Goal: Task Accomplishment & Management: Complete application form

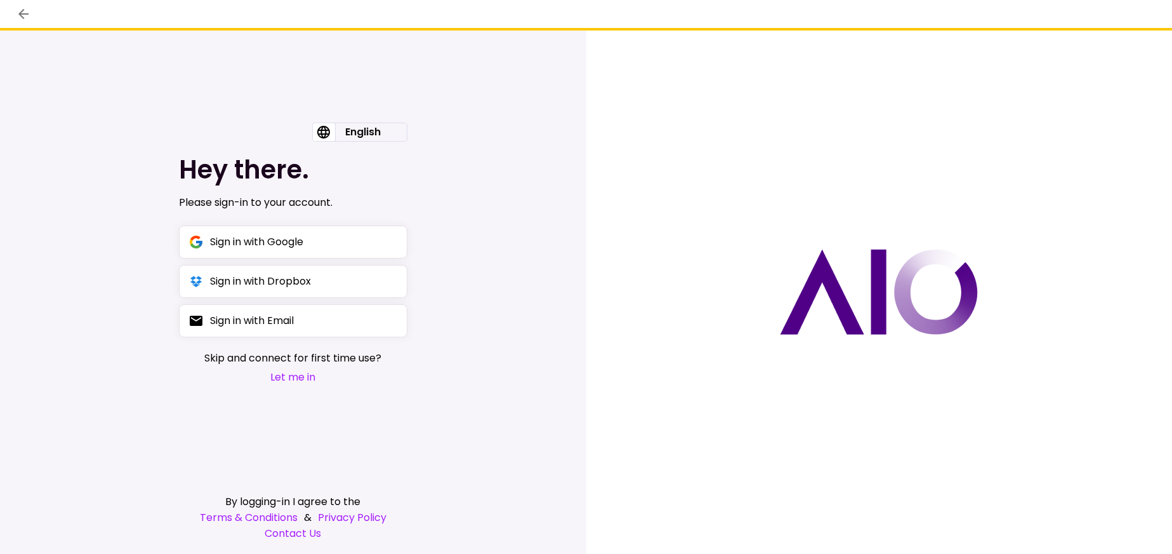
click at [287, 375] on button "Let me in" at bounding box center [292, 377] width 177 height 16
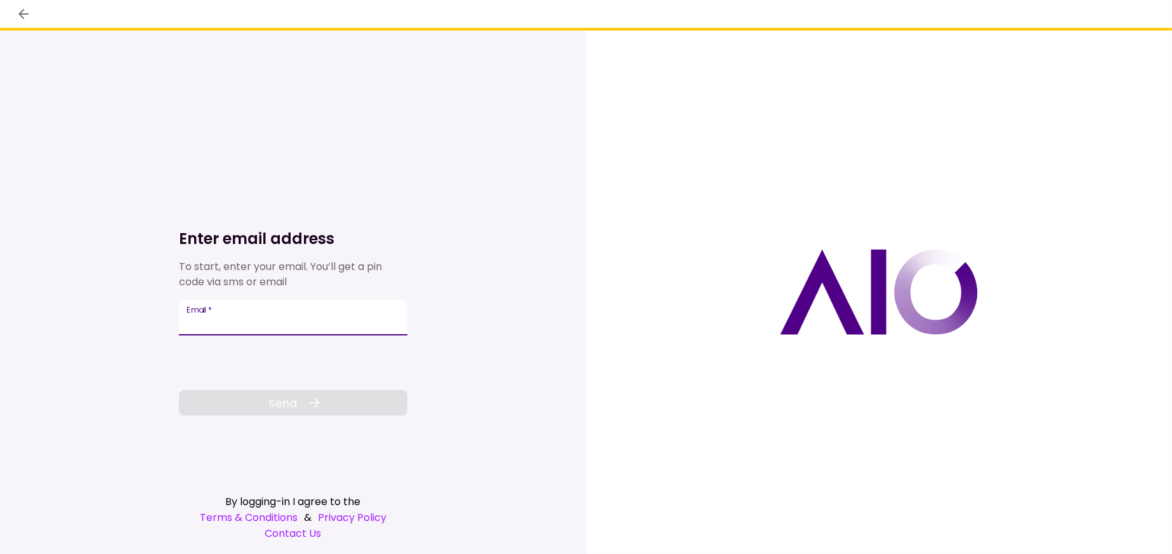
click at [225, 328] on input "Email   *" at bounding box center [293, 318] width 229 height 36
click at [297, 314] on input "Email   *" at bounding box center [293, 318] width 229 height 36
paste input "**********"
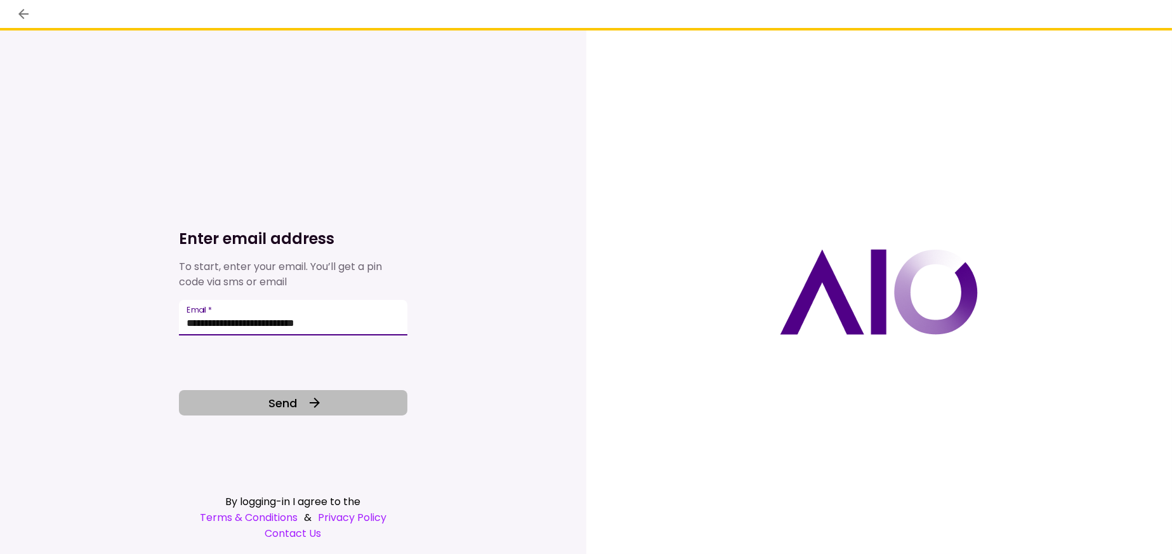
click at [302, 402] on button "Send" at bounding box center [293, 402] width 229 height 25
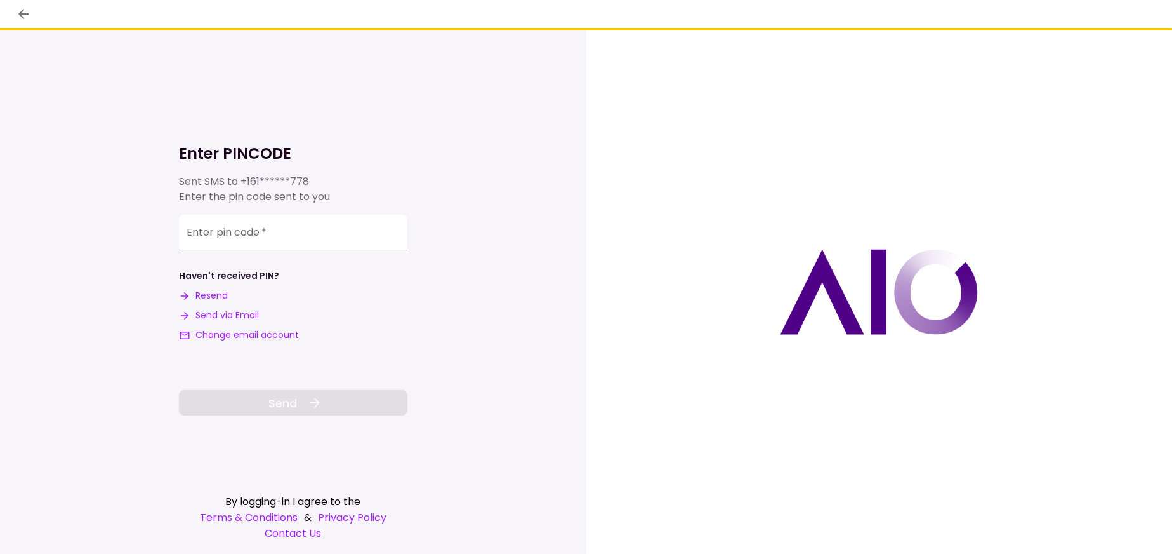
click at [213, 313] on button "Send via Email" at bounding box center [219, 315] width 80 height 13
click at [297, 232] on input "**********" at bounding box center [293, 231] width 229 height 36
click at [270, 230] on input "**********" at bounding box center [293, 231] width 229 height 36
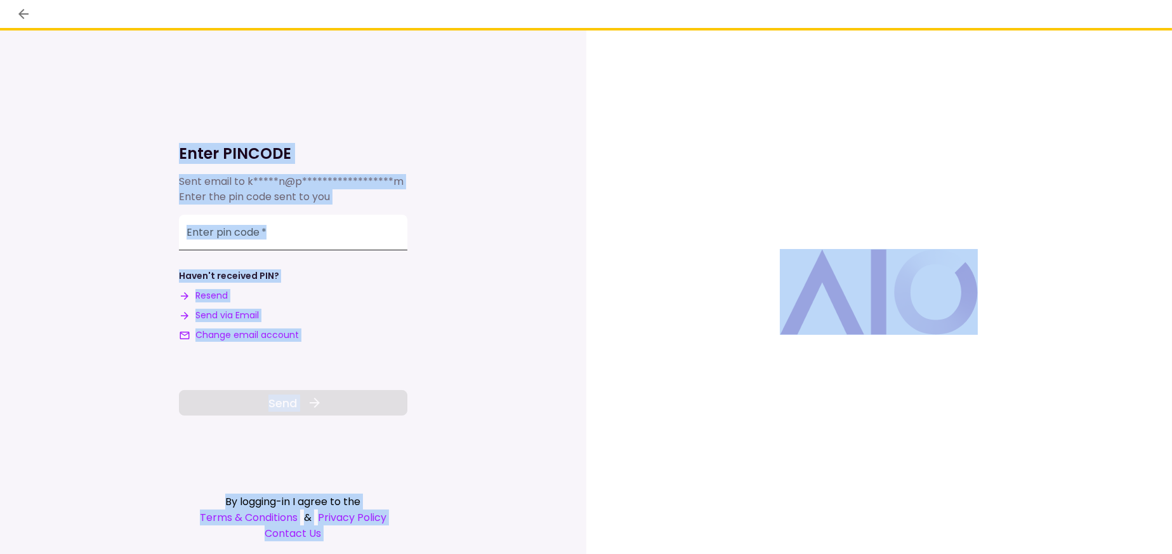
click at [281, 236] on input "**********" at bounding box center [293, 233] width 229 height 36
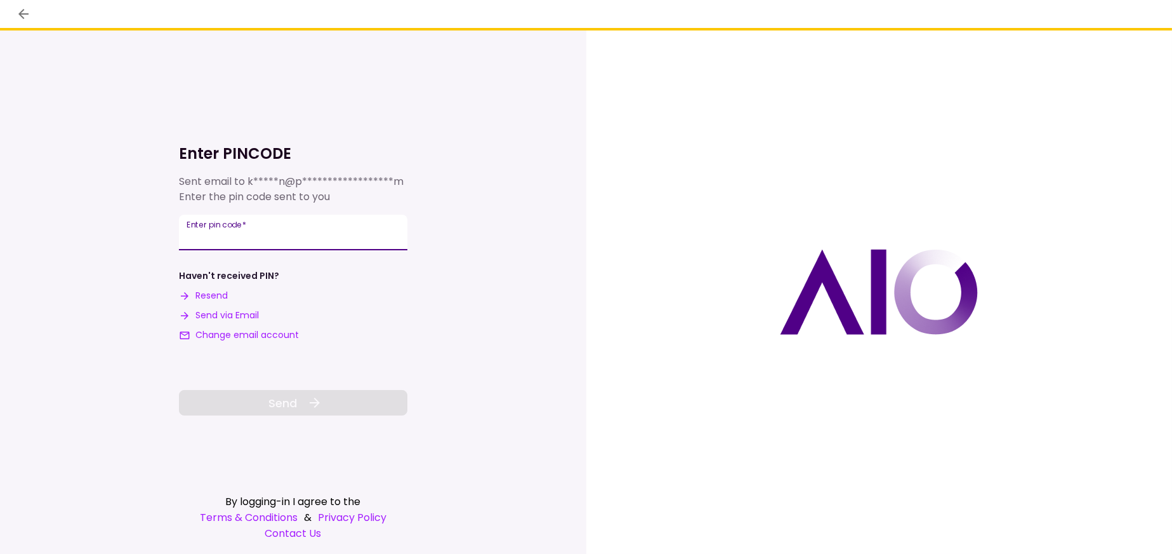
paste input "number"
type input "******"
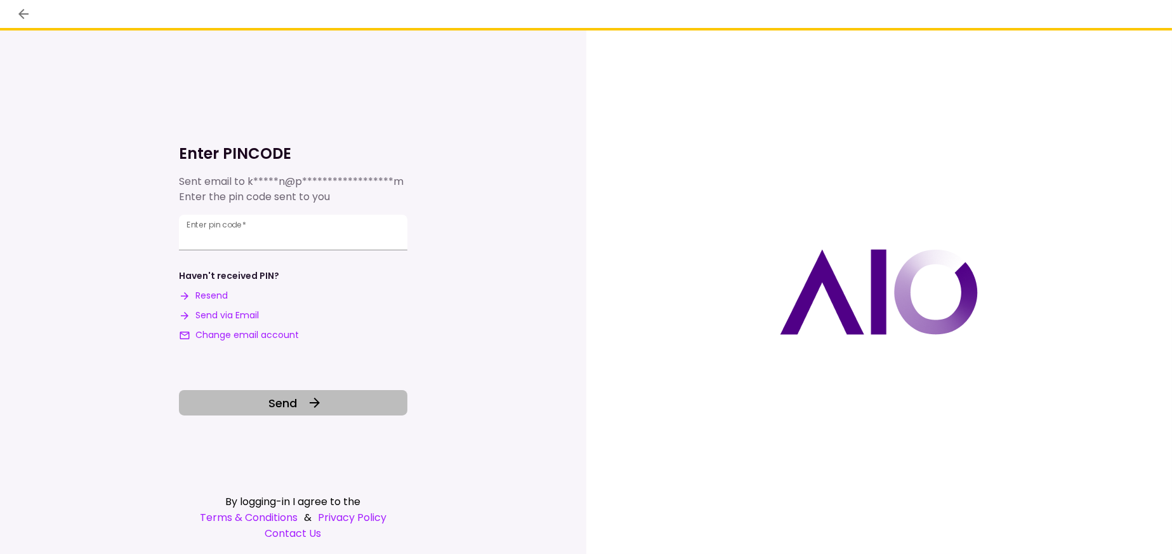
click at [313, 409] on icon at bounding box center [314, 402] width 15 height 15
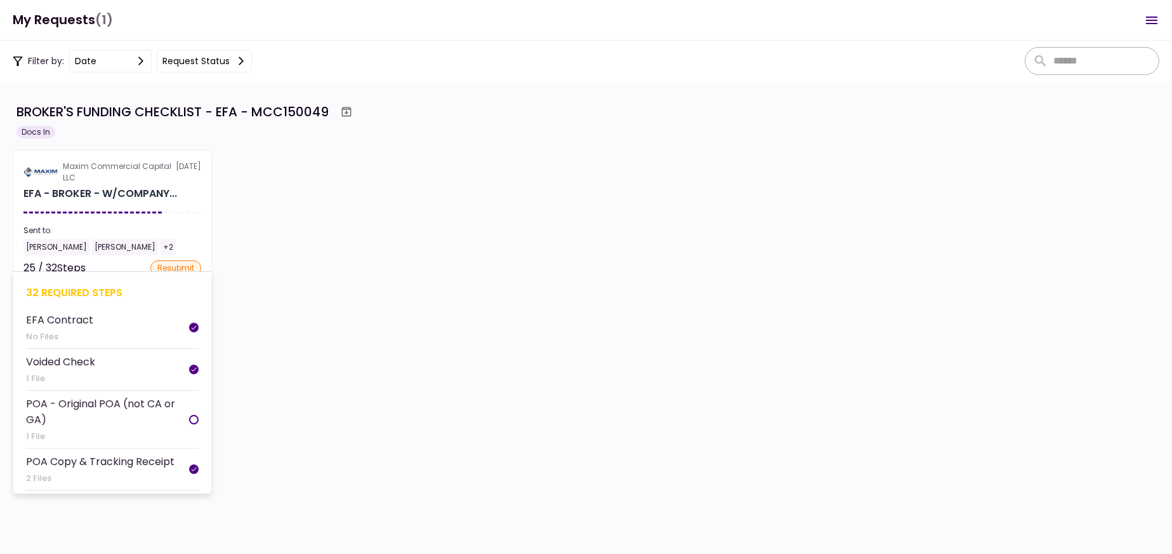
click at [163, 176] on div "Maxim Commercial Capital LLC" at bounding box center [119, 172] width 113 height 23
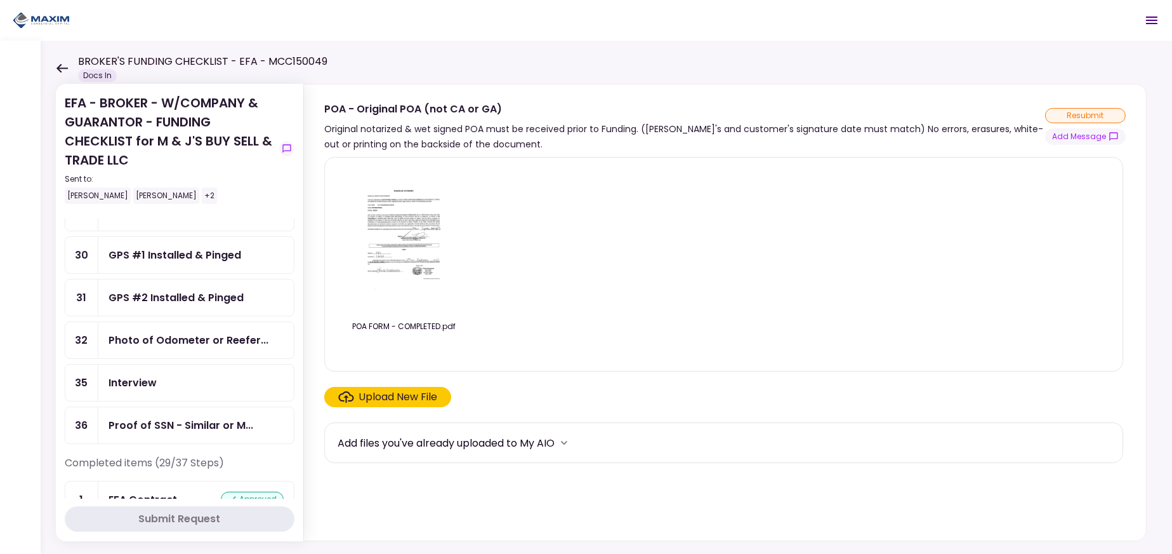
scroll to position [127, 0]
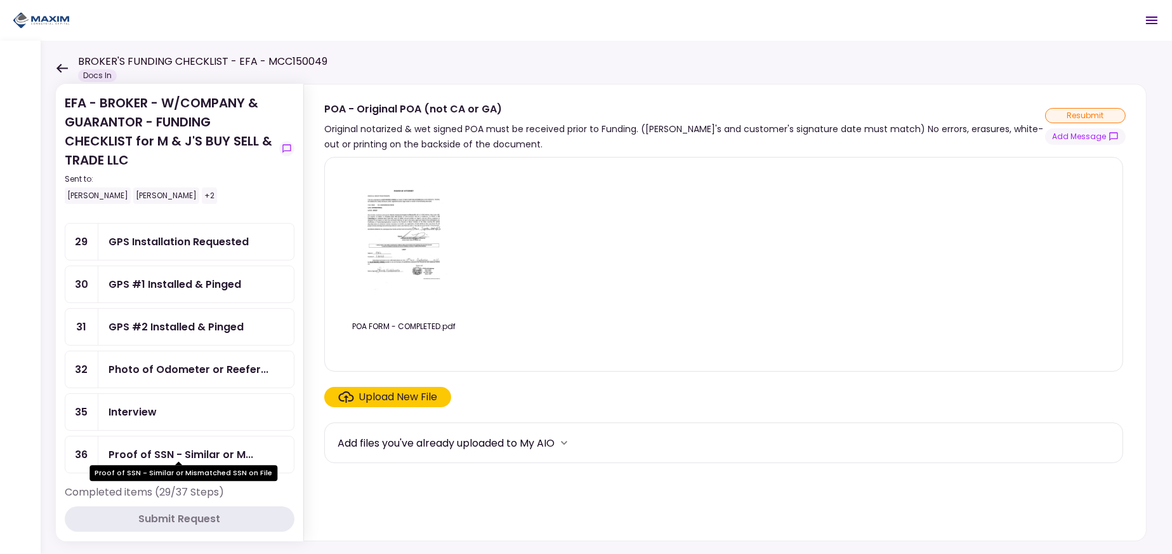
click at [198, 448] on div "Proof of SSN - Similar or M..." at bounding box center [181, 454] width 145 height 16
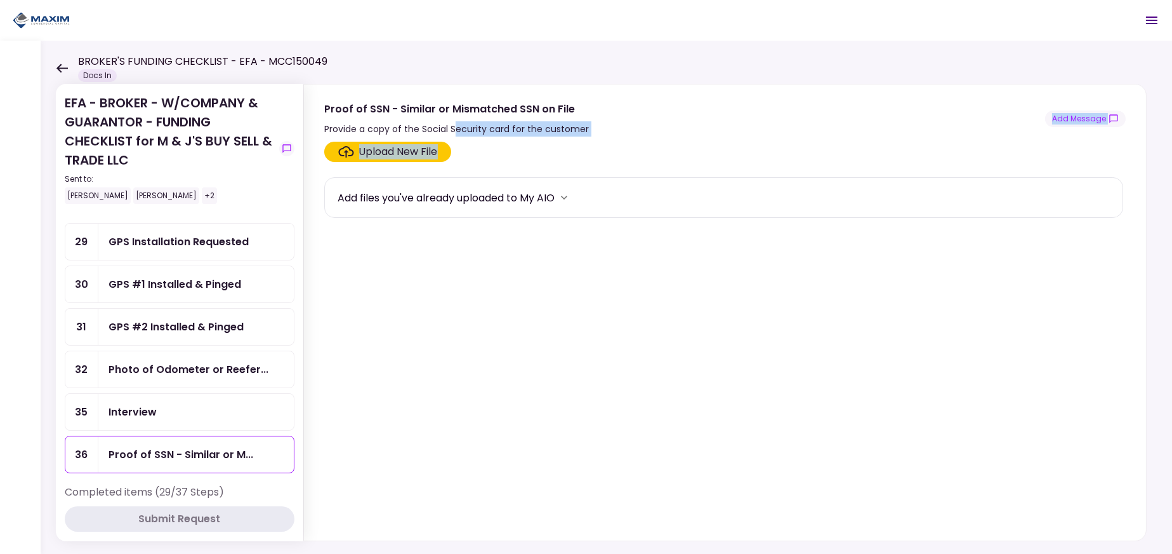
drag, startPoint x: 455, startPoint y: 123, endPoint x: 652, endPoint y: 135, distance: 197.8
click at [652, 135] on div "Proof of SSN - Similar or Mismatched SSN on File Provide a copy of the Social S…" at bounding box center [725, 312] width 844 height 457
click at [652, 136] on div "Upload New File Add files you've already uploaded to My AIO" at bounding box center [725, 338] width 842 height 404
click at [407, 153] on div "Upload New File" at bounding box center [398, 151] width 79 height 15
click at [0, 0] on input "Upload New File" at bounding box center [0, 0] width 0 height 0
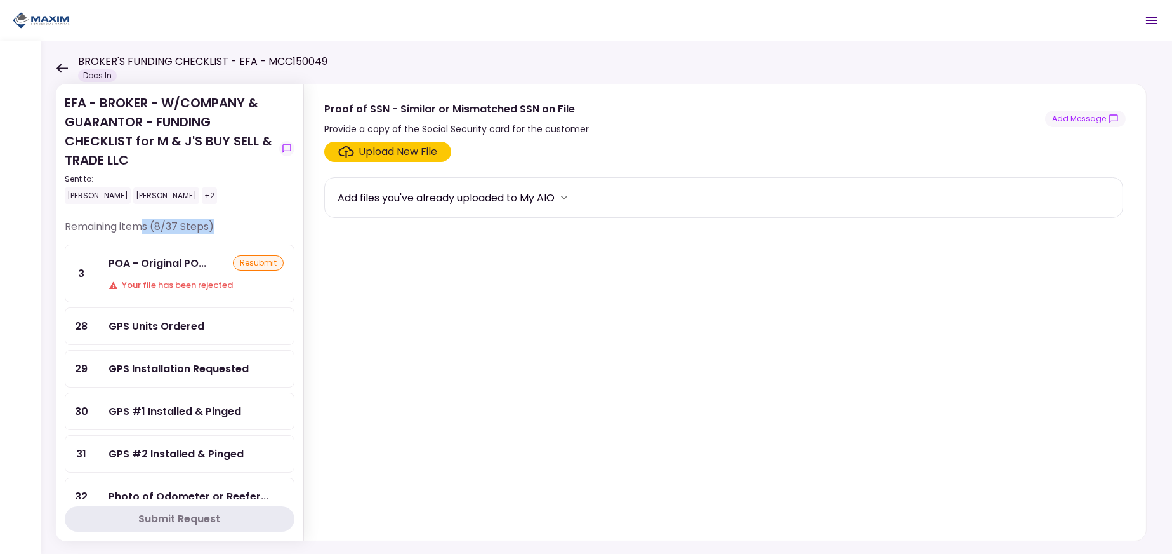
drag, startPoint x: 145, startPoint y: 223, endPoint x: 260, endPoint y: 277, distance: 126.7
click at [267, 242] on div "Remaining items (8/37 Steps)" at bounding box center [180, 231] width 230 height 25
click at [175, 281] on div "Your file has been rejected" at bounding box center [196, 285] width 175 height 13
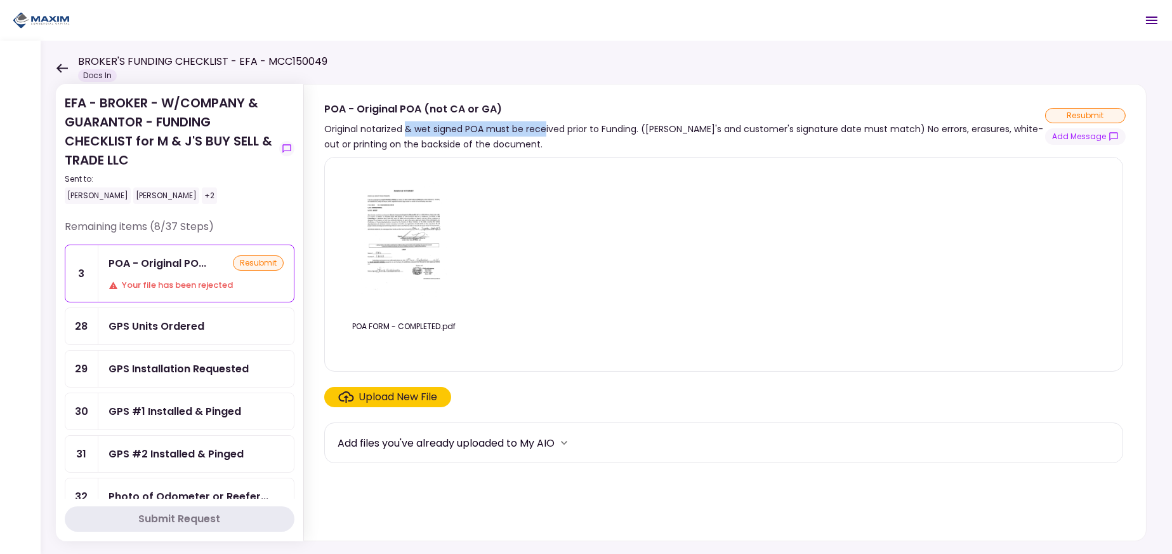
drag, startPoint x: 545, startPoint y: 129, endPoint x: 403, endPoint y: 126, distance: 141.6
click at [404, 126] on div "Original notarized & wet signed POA must be received prior to Funding. ([PERSON…" at bounding box center [684, 136] width 721 height 30
click at [538, 146] on div "Original notarized & wet signed POA must be received prior to Funding. ([PERSON…" at bounding box center [684, 136] width 721 height 30
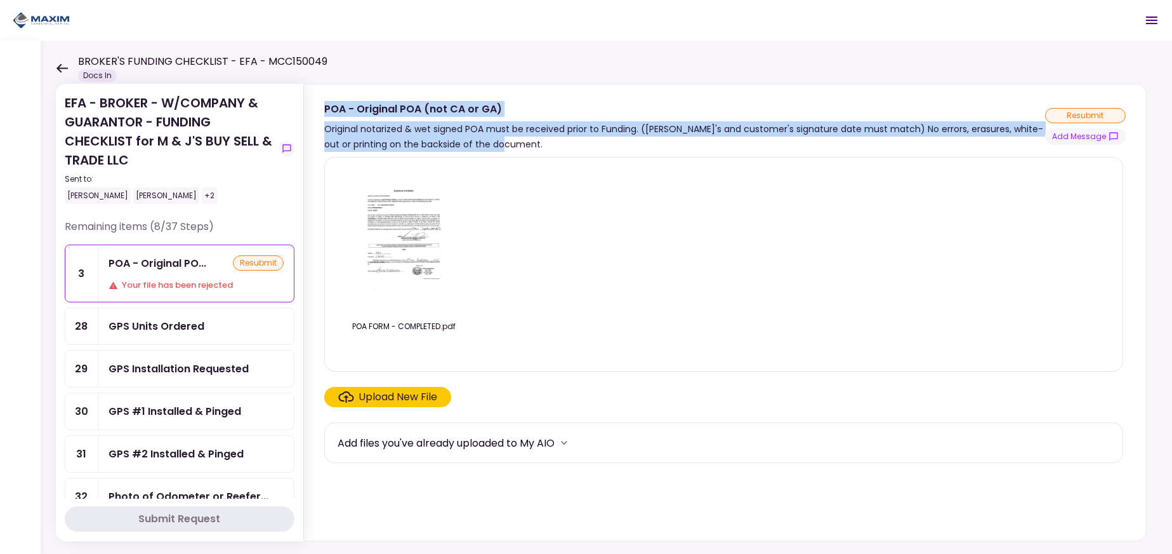
drag, startPoint x: 475, startPoint y: 140, endPoint x: 307, endPoint y: 117, distance: 169.9
click at [307, 117] on section "POA - Original POA (not CA or GA) Original notarized & wet signed POA must be r…" at bounding box center [725, 117] width 842 height 67
click at [387, 117] on div "POA - Original POA (not CA or GA) Original notarized & wet signed POA must be r…" at bounding box center [684, 126] width 721 height 51
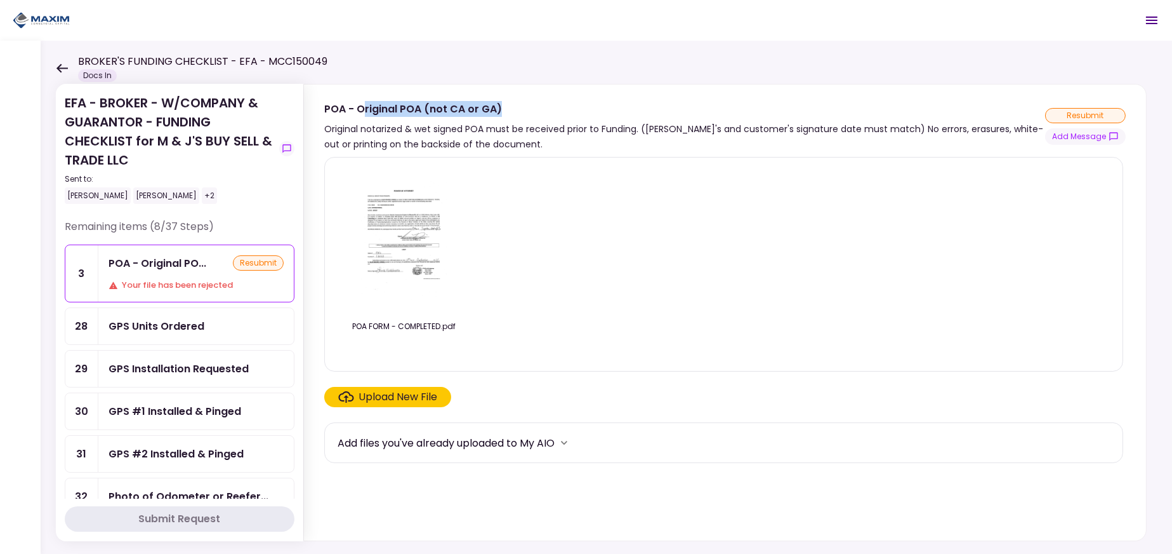
drag, startPoint x: 361, startPoint y: 107, endPoint x: 539, endPoint y: 112, distance: 178.5
click at [539, 110] on div "POA - Original POA (not CA or GA)" at bounding box center [684, 109] width 721 height 16
click at [535, 119] on div "POA - Original POA (not CA or GA) Original notarized & wet signed POA must be r…" at bounding box center [684, 126] width 721 height 51
click at [160, 326] on div "GPS Units Ordered" at bounding box center [157, 326] width 96 height 16
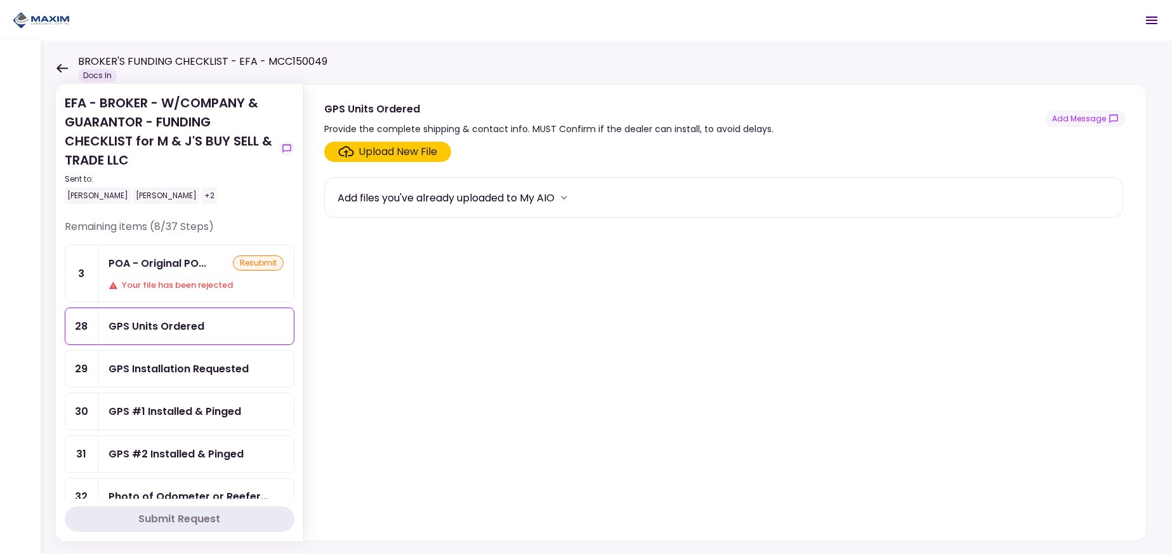
click at [163, 365] on div "GPS Installation Requested" at bounding box center [179, 369] width 140 height 16
click at [166, 404] on div "GPS #1 Installed & Pinged" at bounding box center [175, 411] width 133 height 16
click at [182, 441] on div "GPS #2 Installed & Pinged" at bounding box center [196, 453] width 196 height 36
click at [182, 462] on div "GPS #2 Installed & Pinged" at bounding box center [196, 453] width 196 height 36
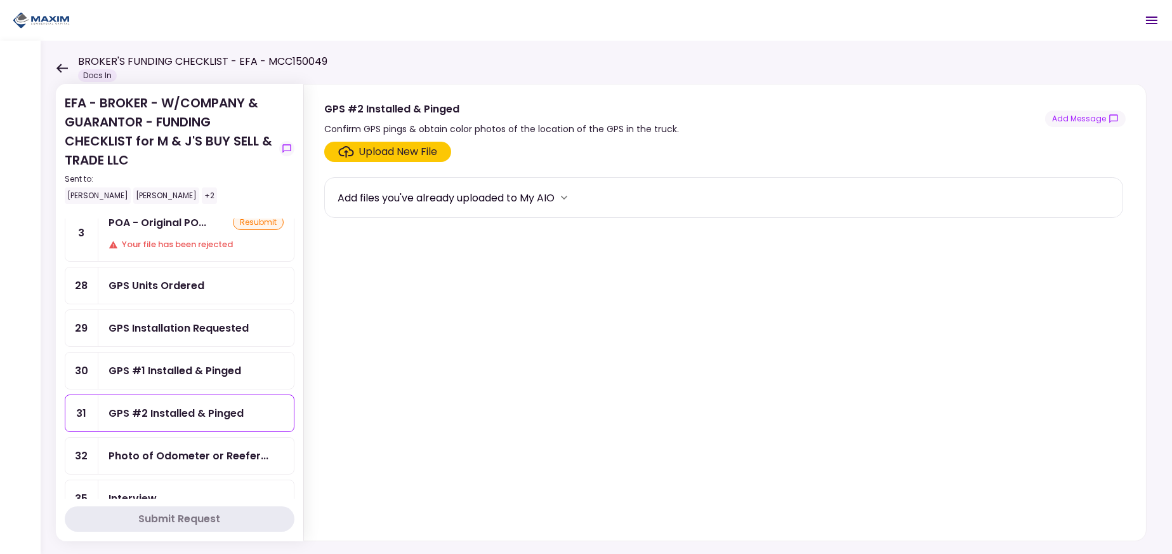
scroll to position [63, 0]
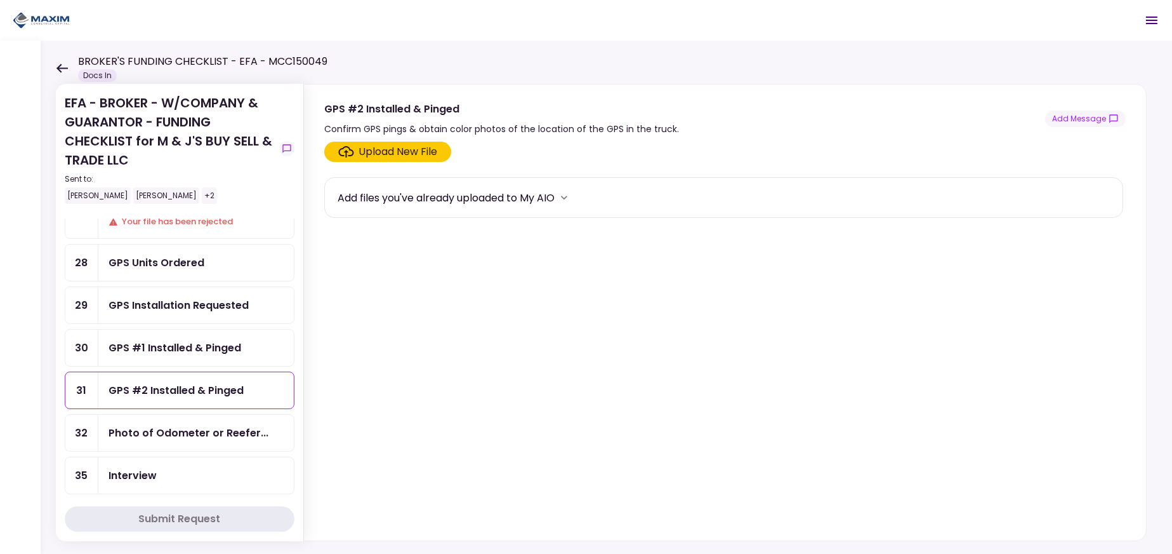
click at [164, 417] on div "Photo of Odometer or Reefer..." at bounding box center [196, 433] width 196 height 36
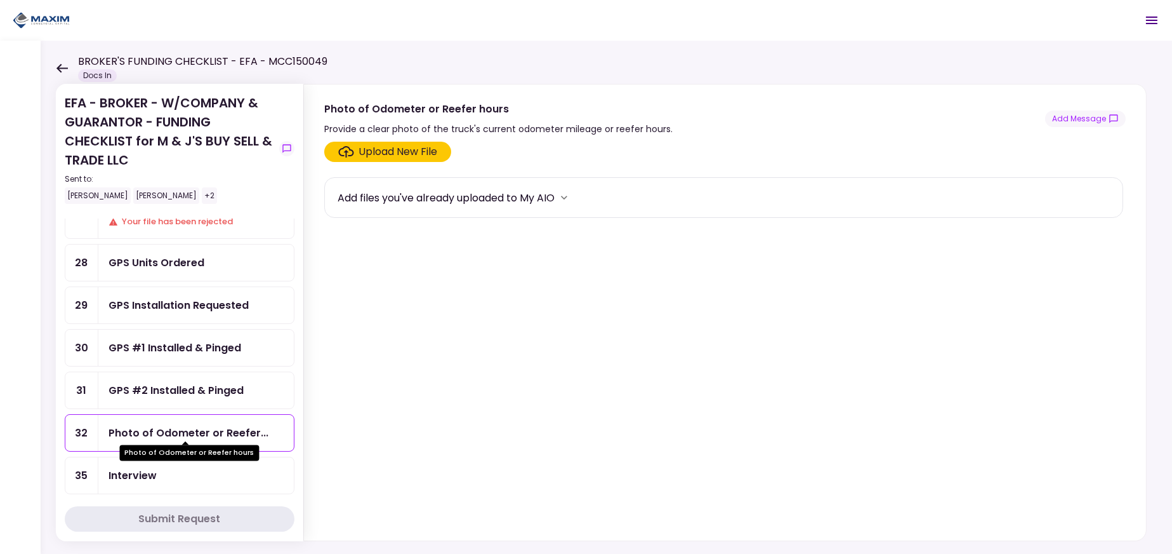
click at [183, 460] on div "Interview" at bounding box center [196, 475] width 196 height 36
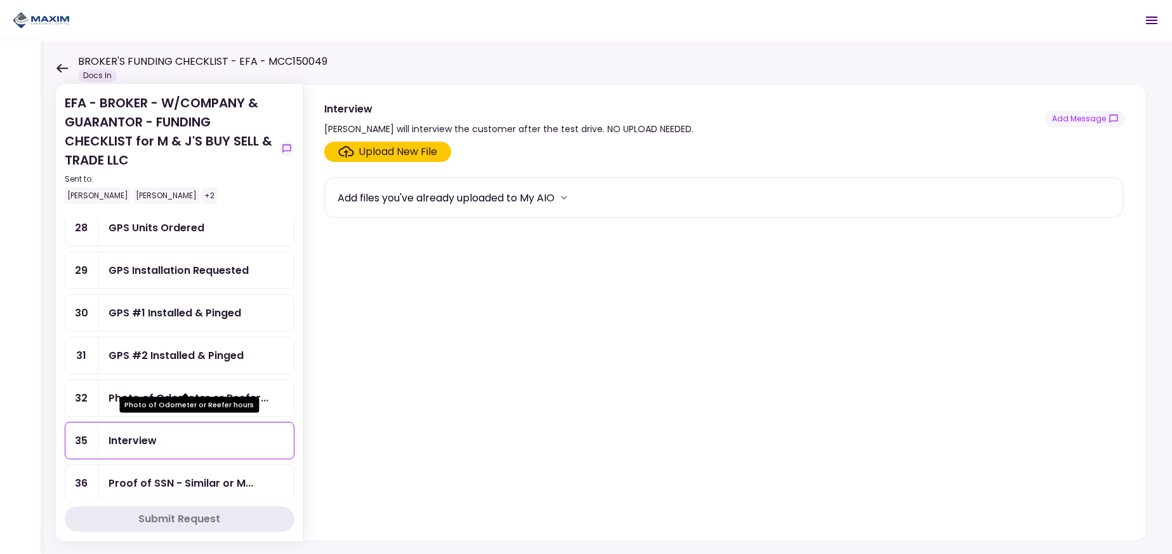
scroll to position [190, 0]
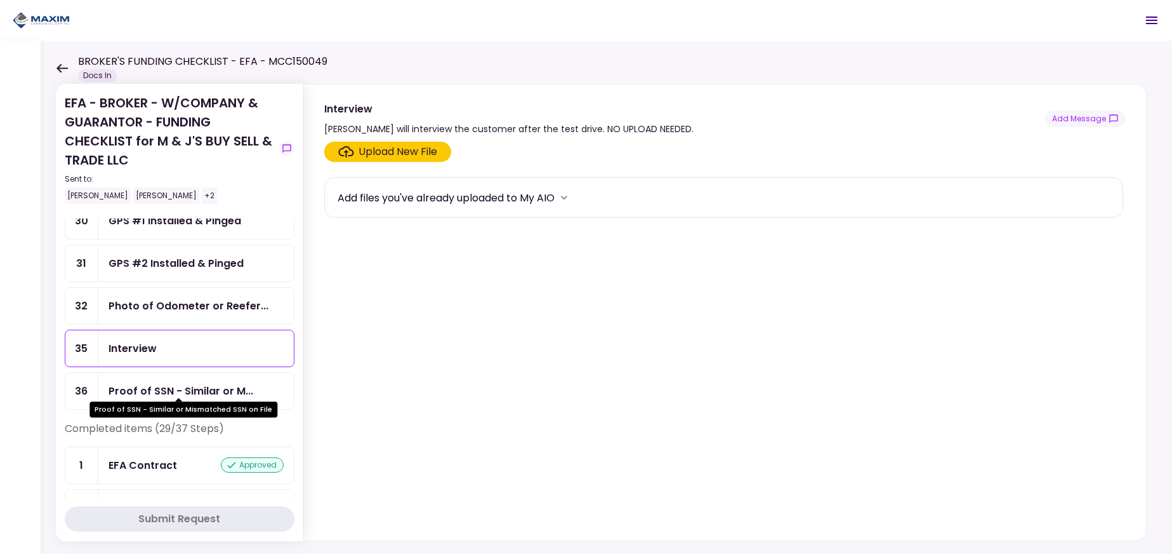
click at [159, 383] on div "Proof of SSN - Similar or M..." at bounding box center [181, 391] width 145 height 16
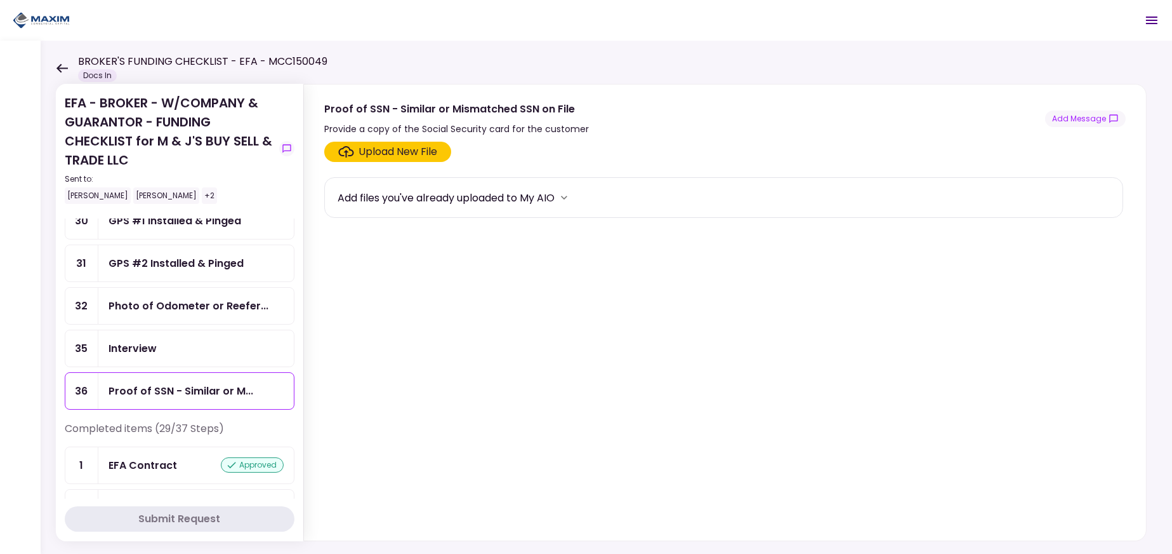
click at [595, 355] on section "Upload New File Add files you've already uploaded to My AIO" at bounding box center [725, 339] width 802 height 394
